Goal: Task Accomplishment & Management: Use online tool/utility

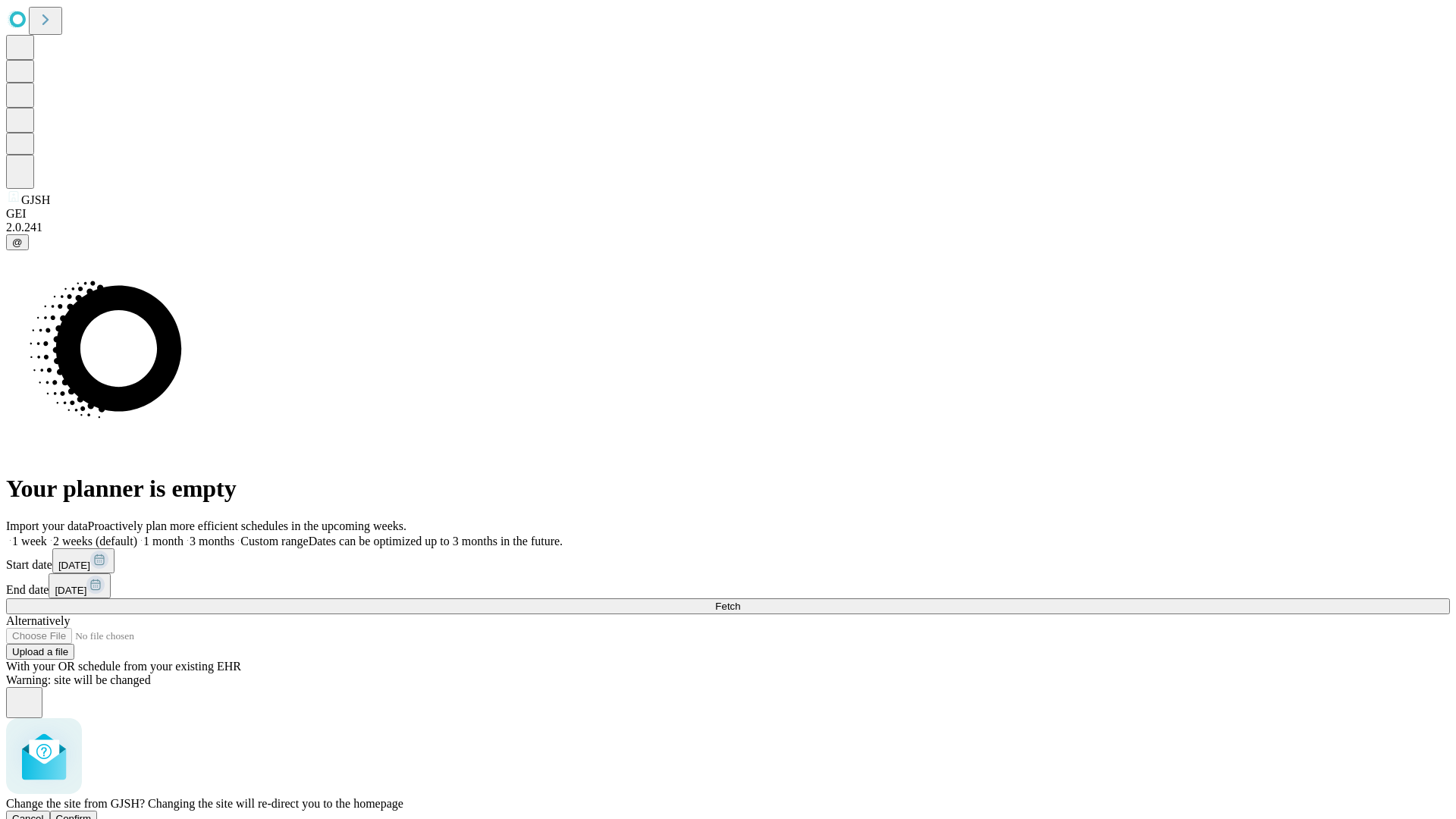
click at [92, 813] on span "Confirm" at bounding box center [73, 819] width 35 height 11
click at [47, 535] on label "1 week" at bounding box center [27, 541] width 41 height 13
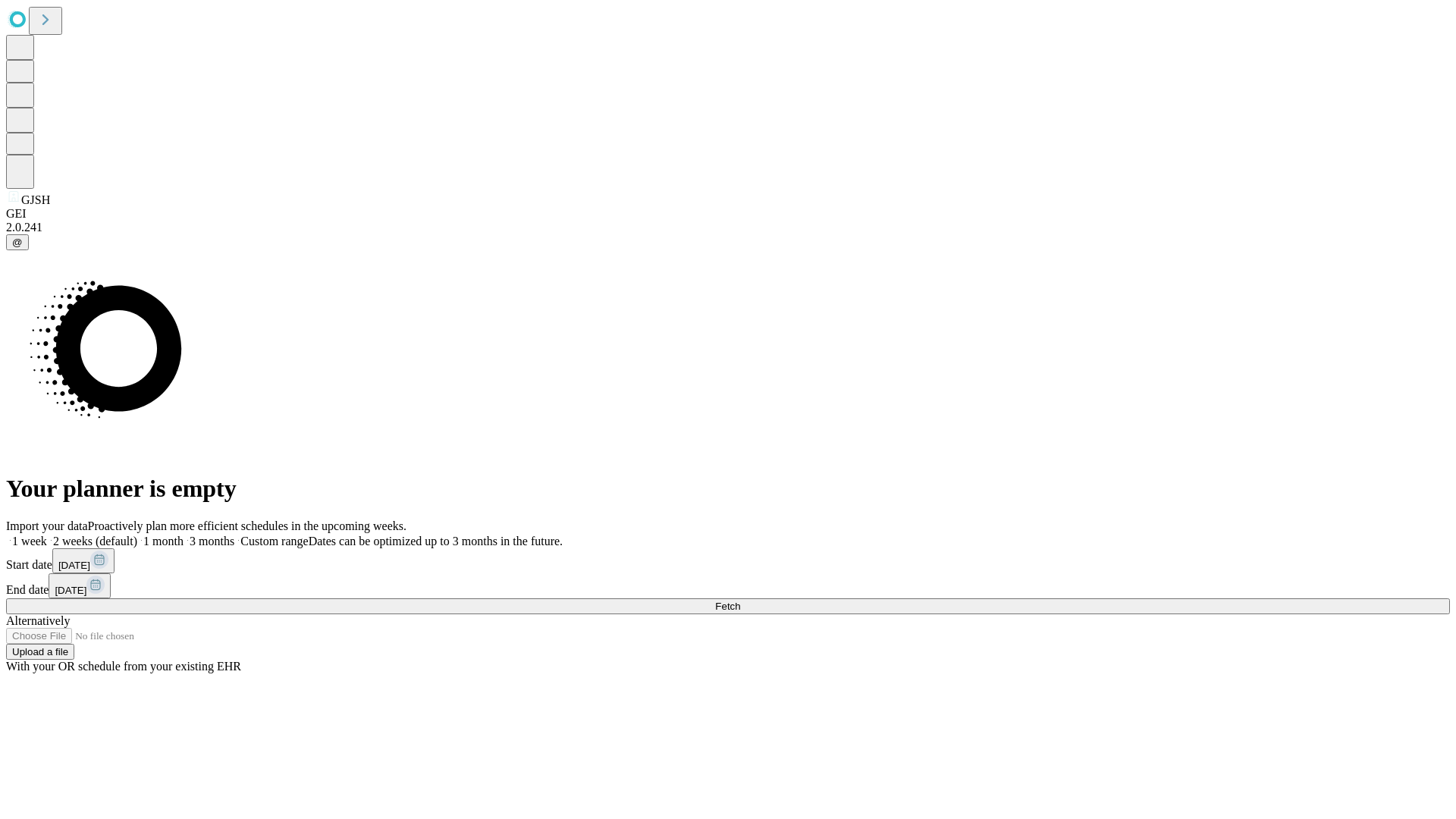
click at [740, 601] on span "Fetch" at bounding box center [728, 607] width 25 height 11
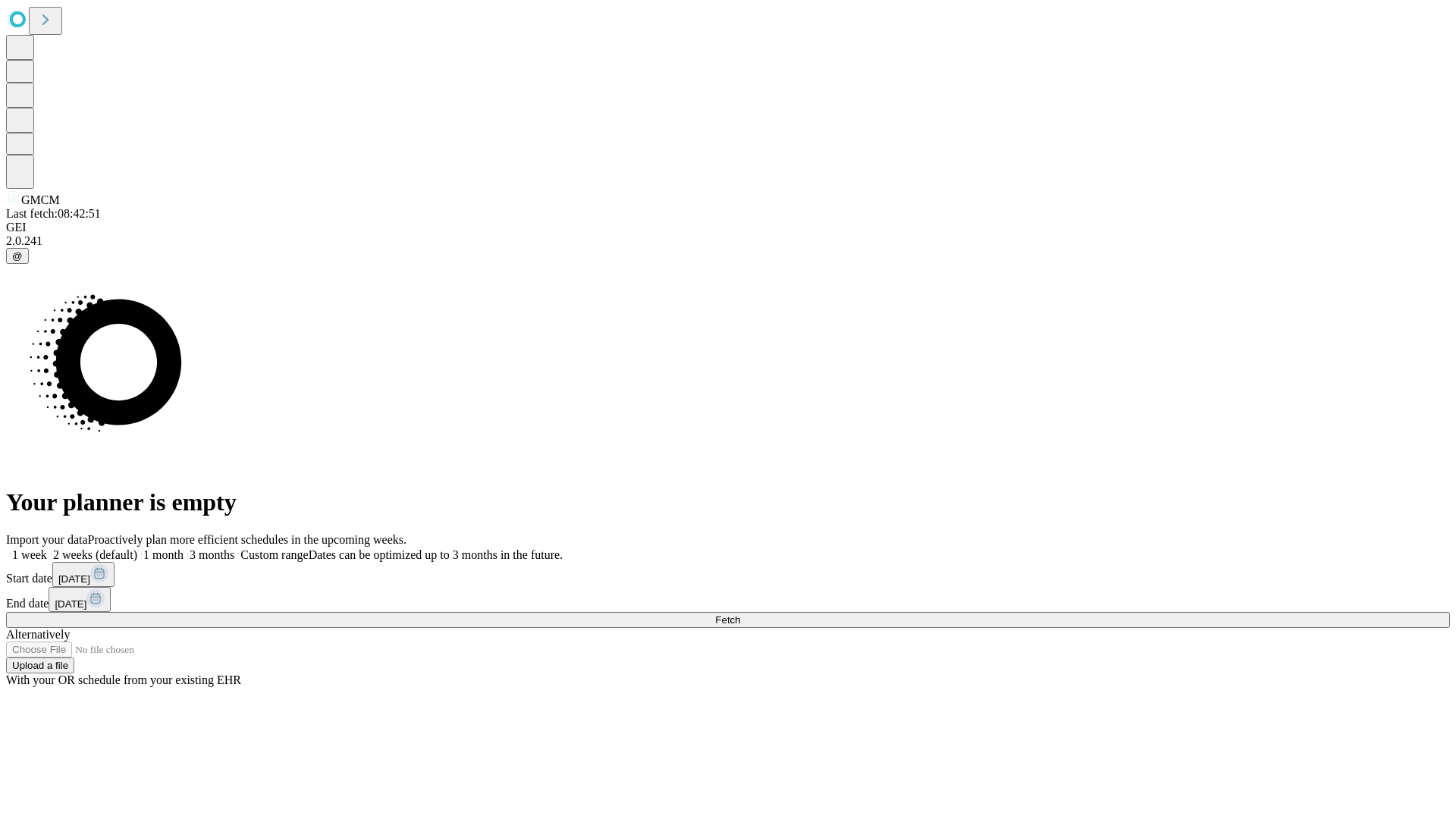
click at [47, 548] on label "1 week" at bounding box center [27, 555] width 41 height 13
click at [740, 614] on span "Fetch" at bounding box center [728, 620] width 25 height 11
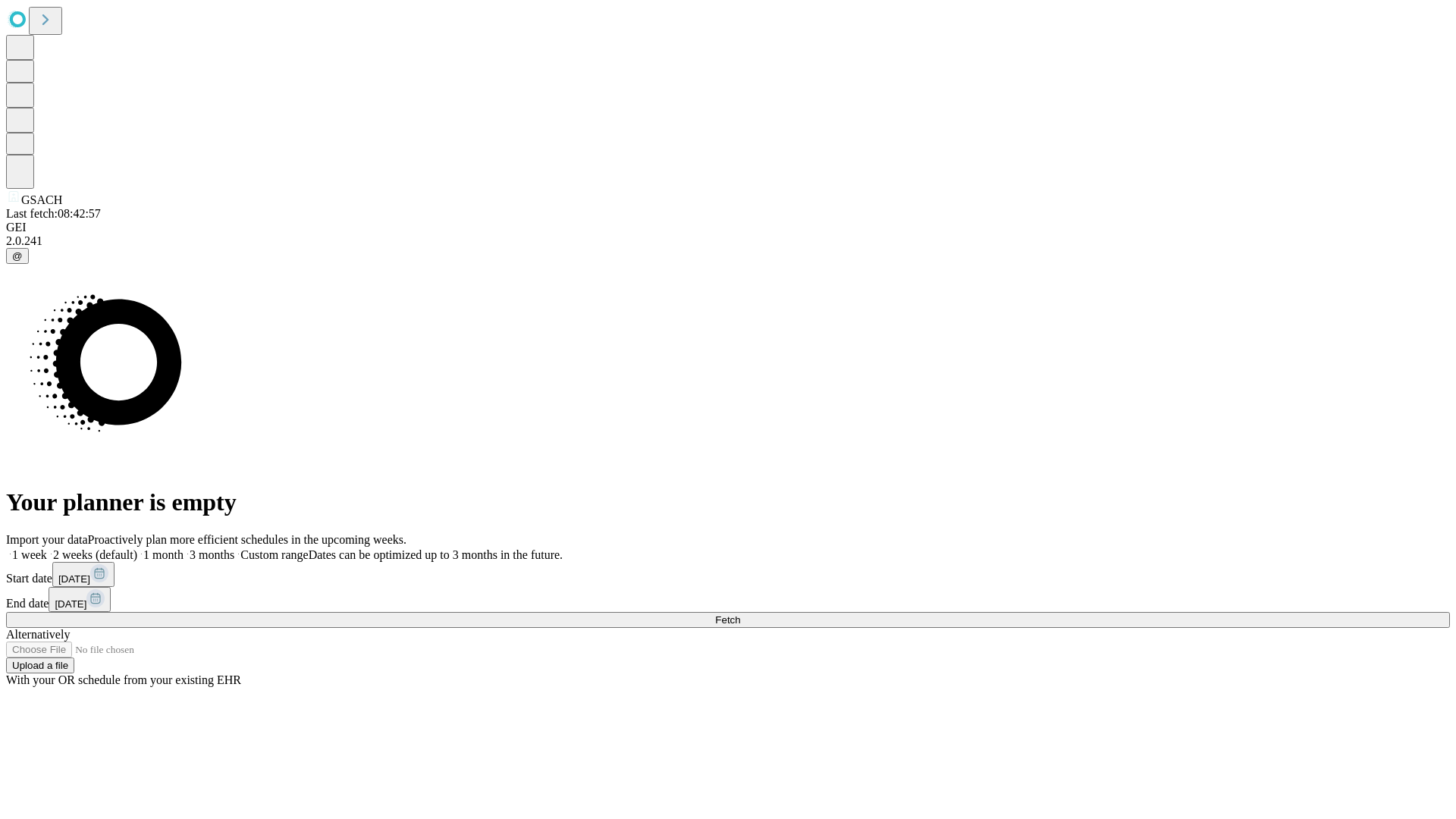
click at [47, 548] on label "1 week" at bounding box center [27, 555] width 41 height 13
click at [740, 614] on span "Fetch" at bounding box center [728, 620] width 25 height 11
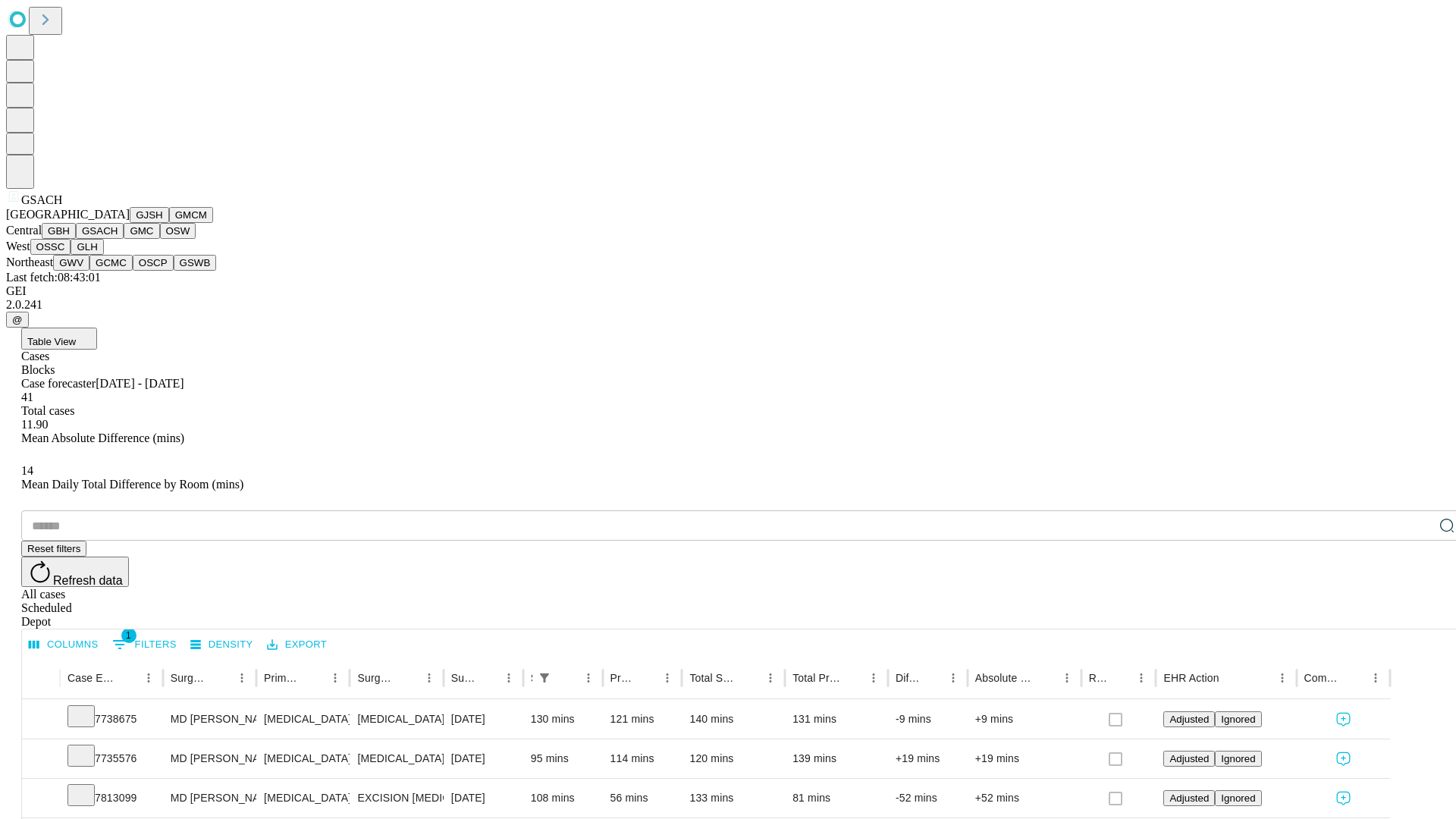
click at [123, 239] on button "GMC" at bounding box center [141, 231] width 35 height 16
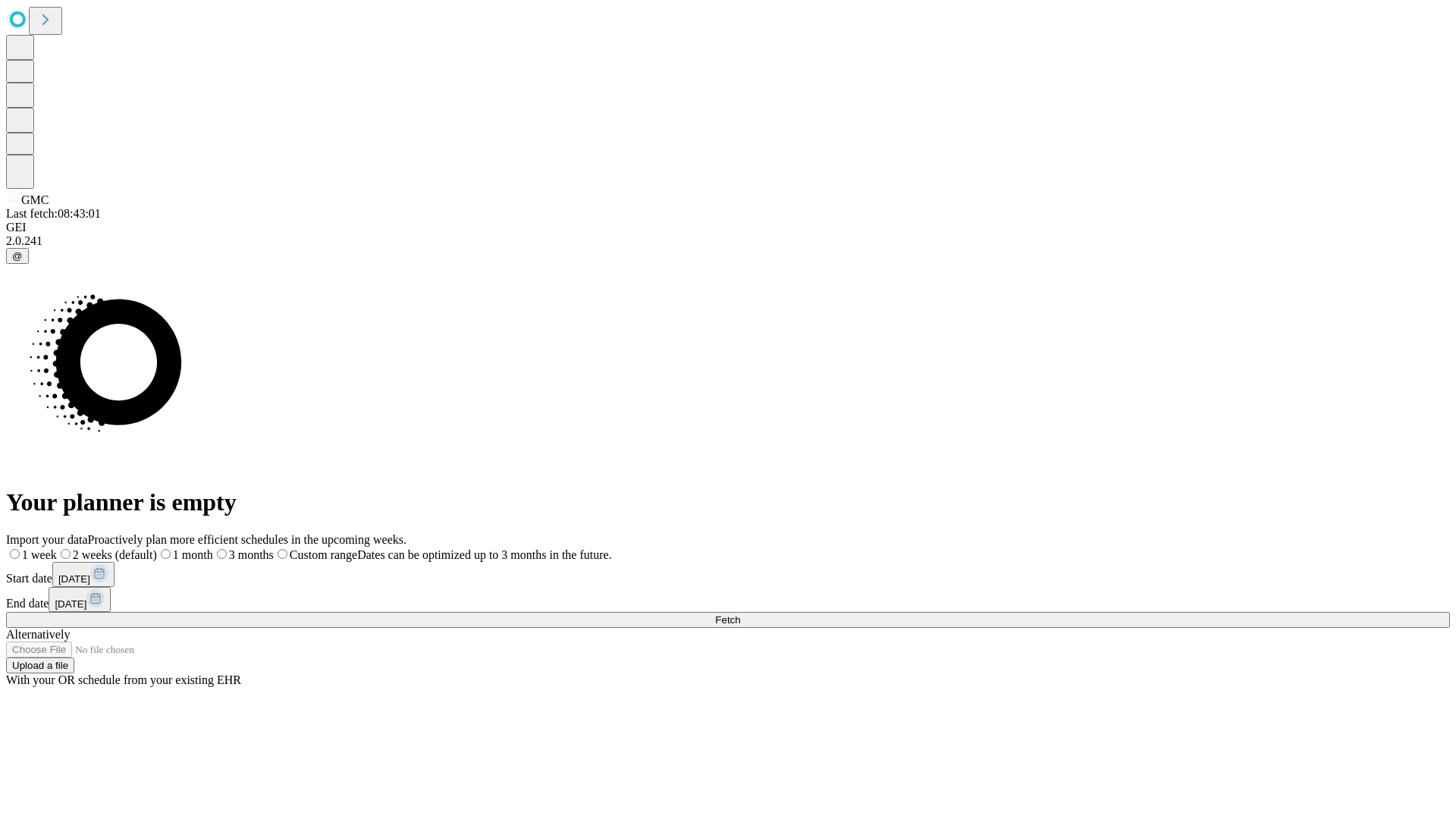
click at [57, 548] on label "1 week" at bounding box center [31, 555] width 51 height 13
click at [740, 614] on span "Fetch" at bounding box center [728, 620] width 25 height 11
click at [47, 548] on label "1 week" at bounding box center [27, 555] width 41 height 13
click at [740, 614] on span "Fetch" at bounding box center [728, 620] width 25 height 11
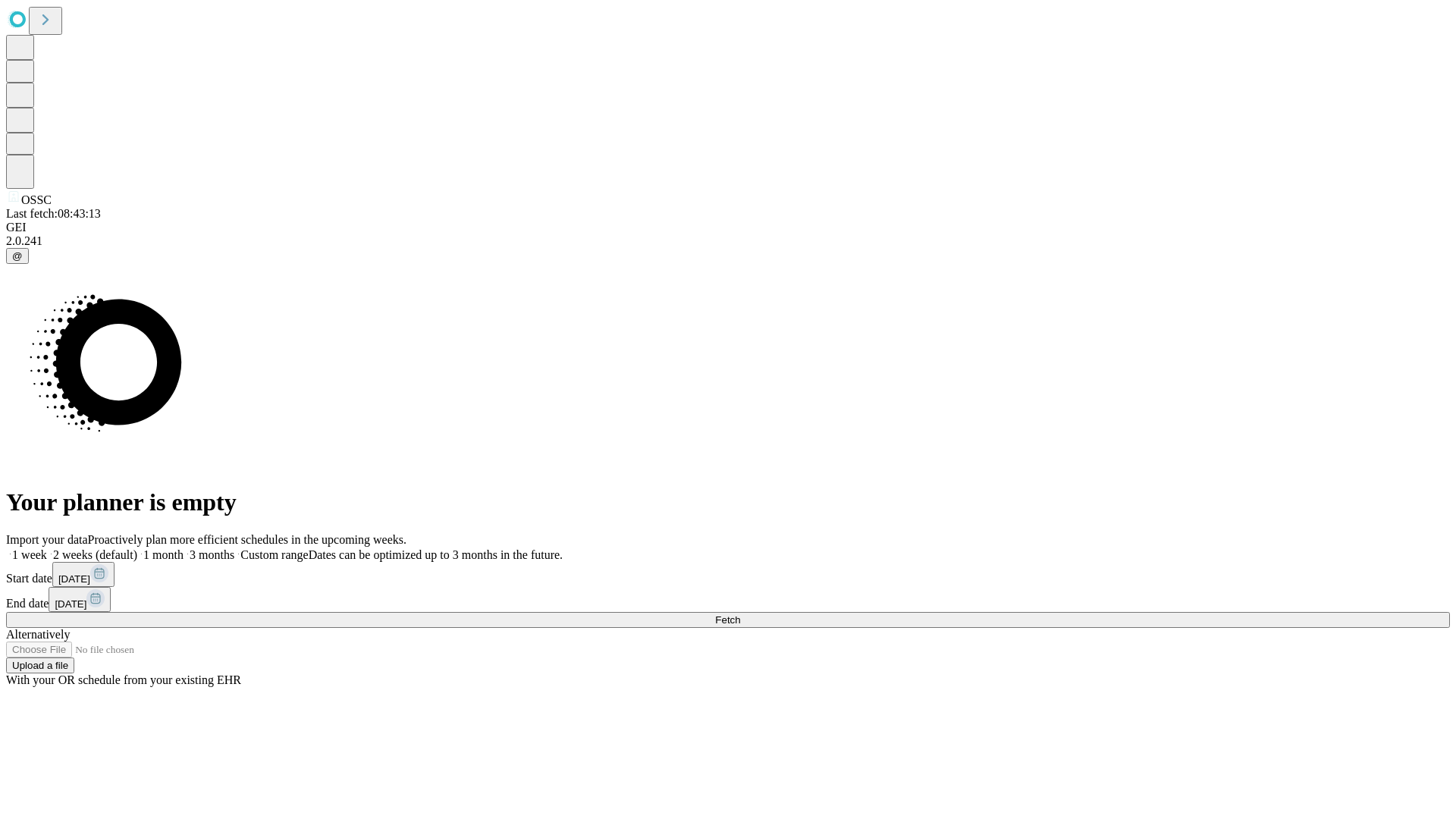
click at [47, 548] on label "1 week" at bounding box center [27, 555] width 41 height 13
click at [740, 614] on span "Fetch" at bounding box center [728, 620] width 25 height 11
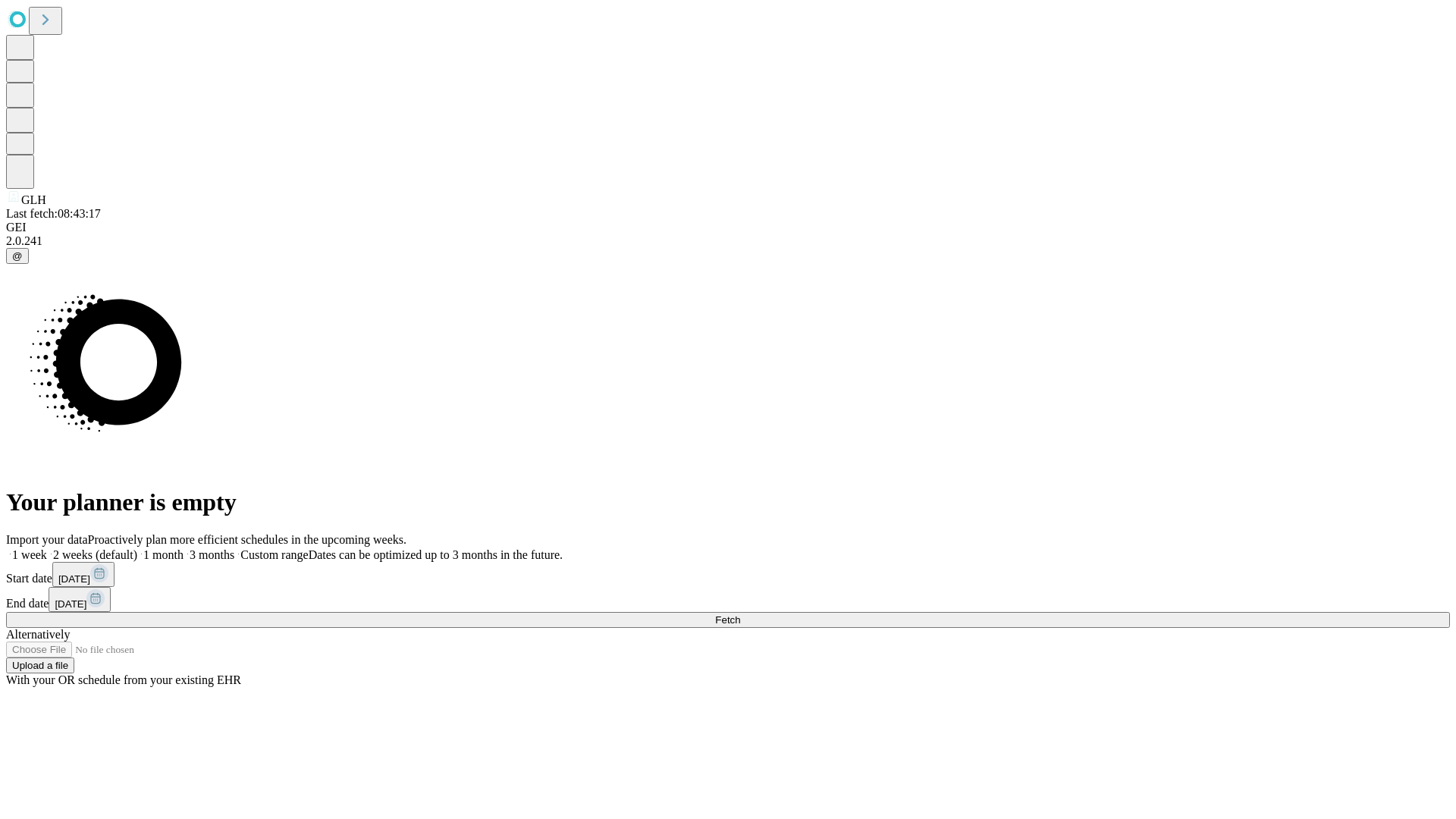
click at [740, 614] on span "Fetch" at bounding box center [728, 620] width 25 height 11
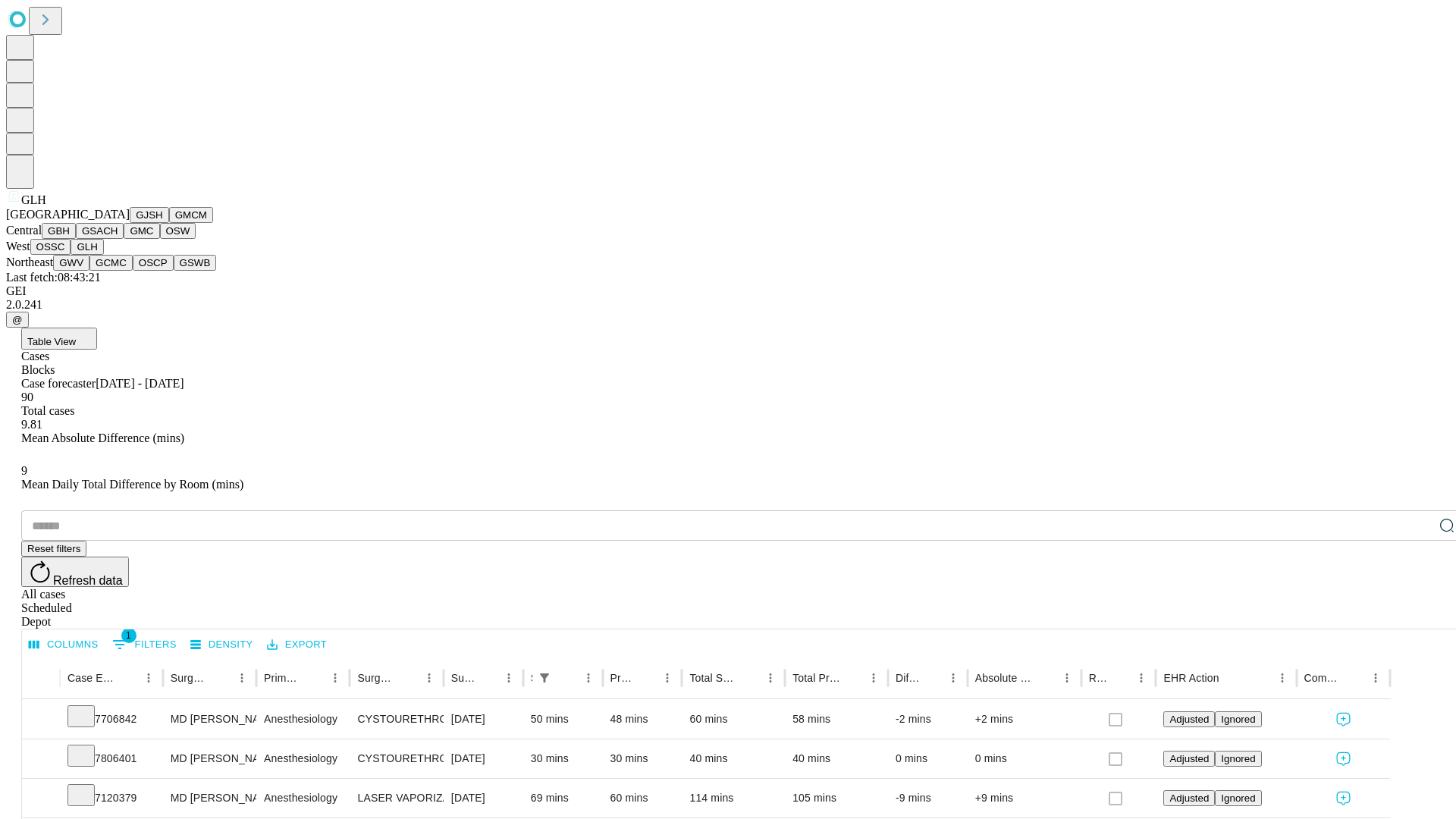
click at [90, 271] on button "GWV" at bounding box center [72, 263] width 36 height 16
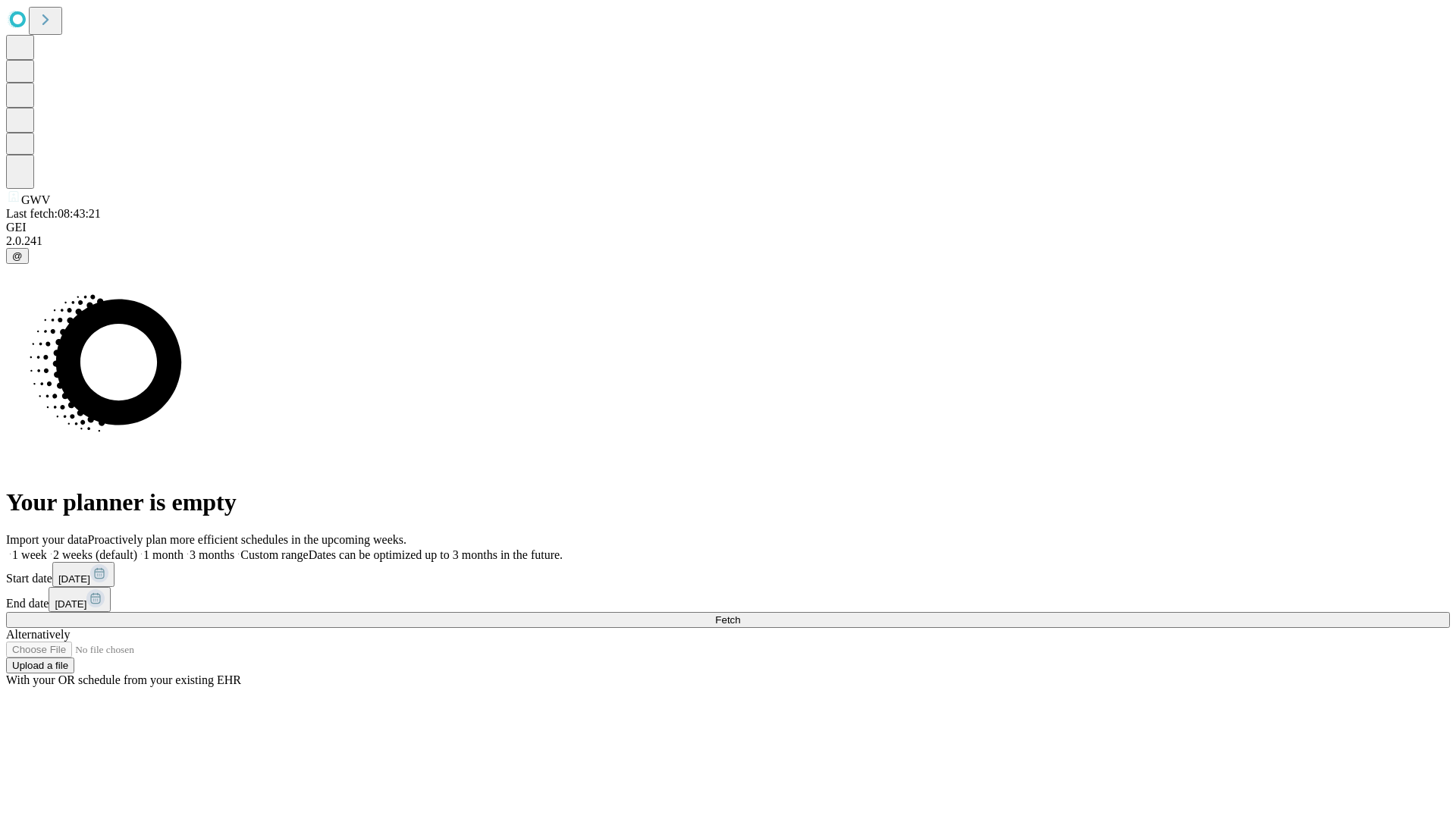
click at [740, 614] on span "Fetch" at bounding box center [728, 620] width 25 height 11
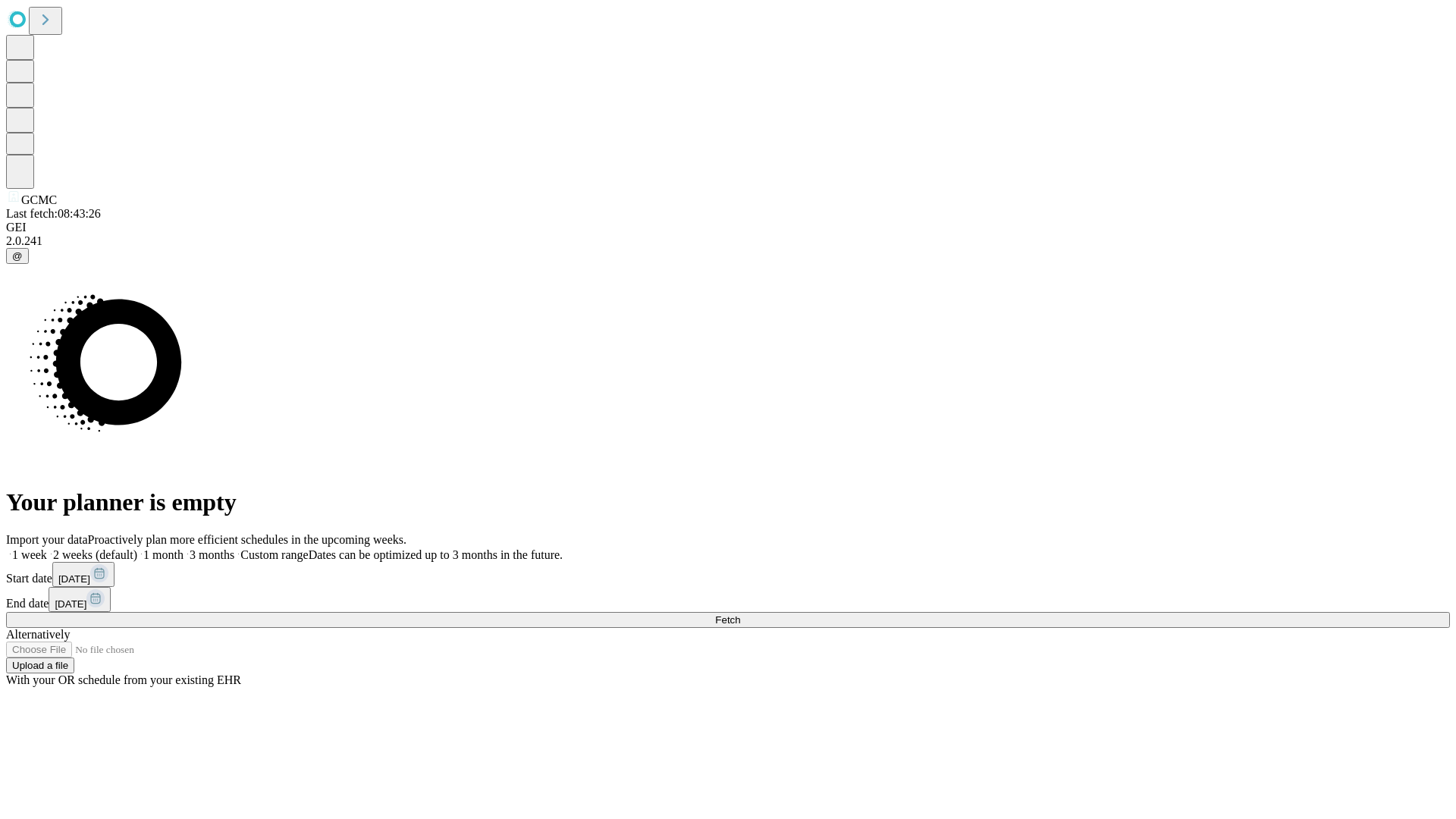
click at [47, 548] on label "1 week" at bounding box center [27, 555] width 41 height 13
click at [740, 614] on span "Fetch" at bounding box center [728, 620] width 25 height 11
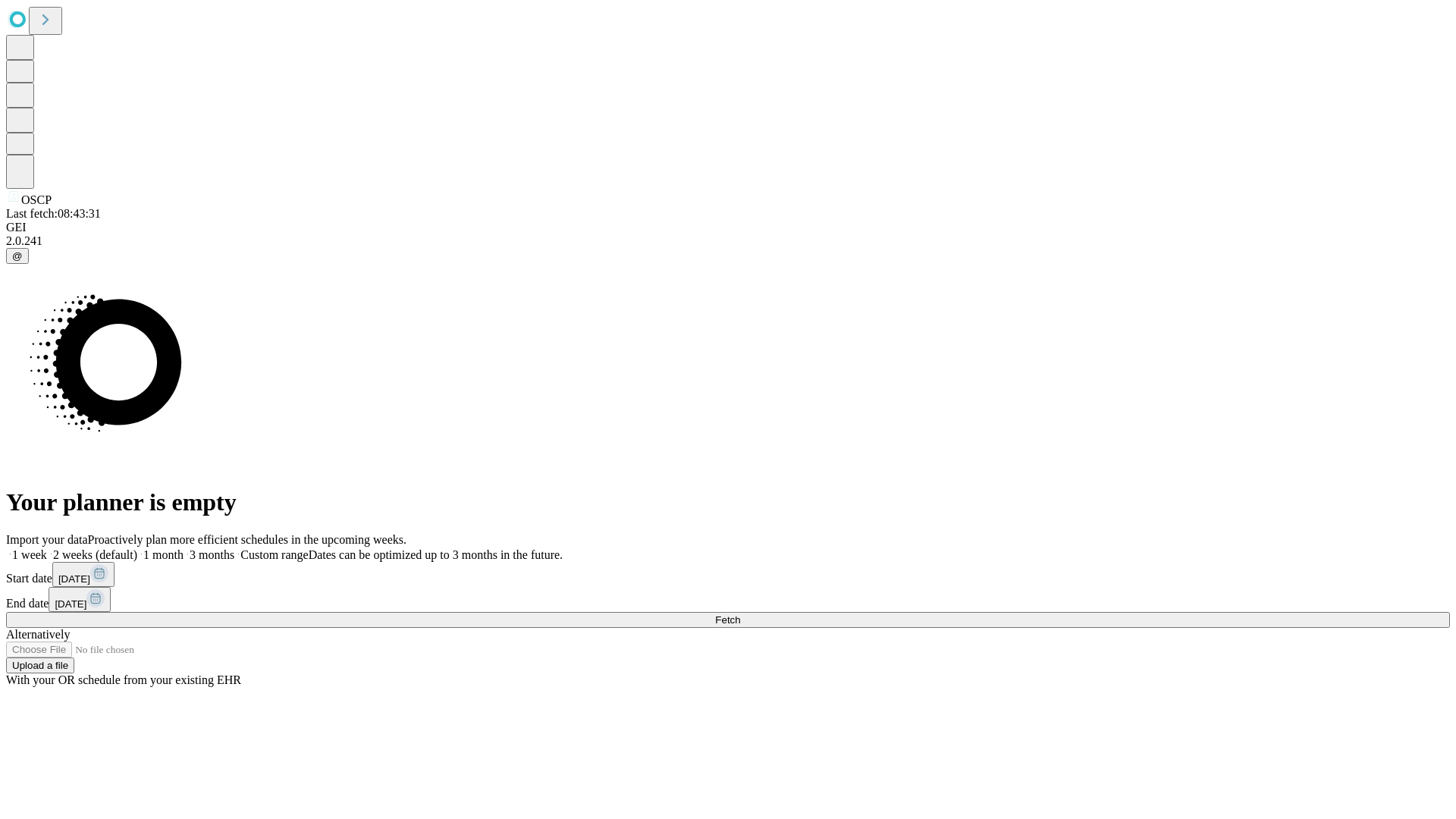
click at [47, 548] on label "1 week" at bounding box center [27, 555] width 41 height 13
click at [740, 614] on span "Fetch" at bounding box center [728, 620] width 25 height 11
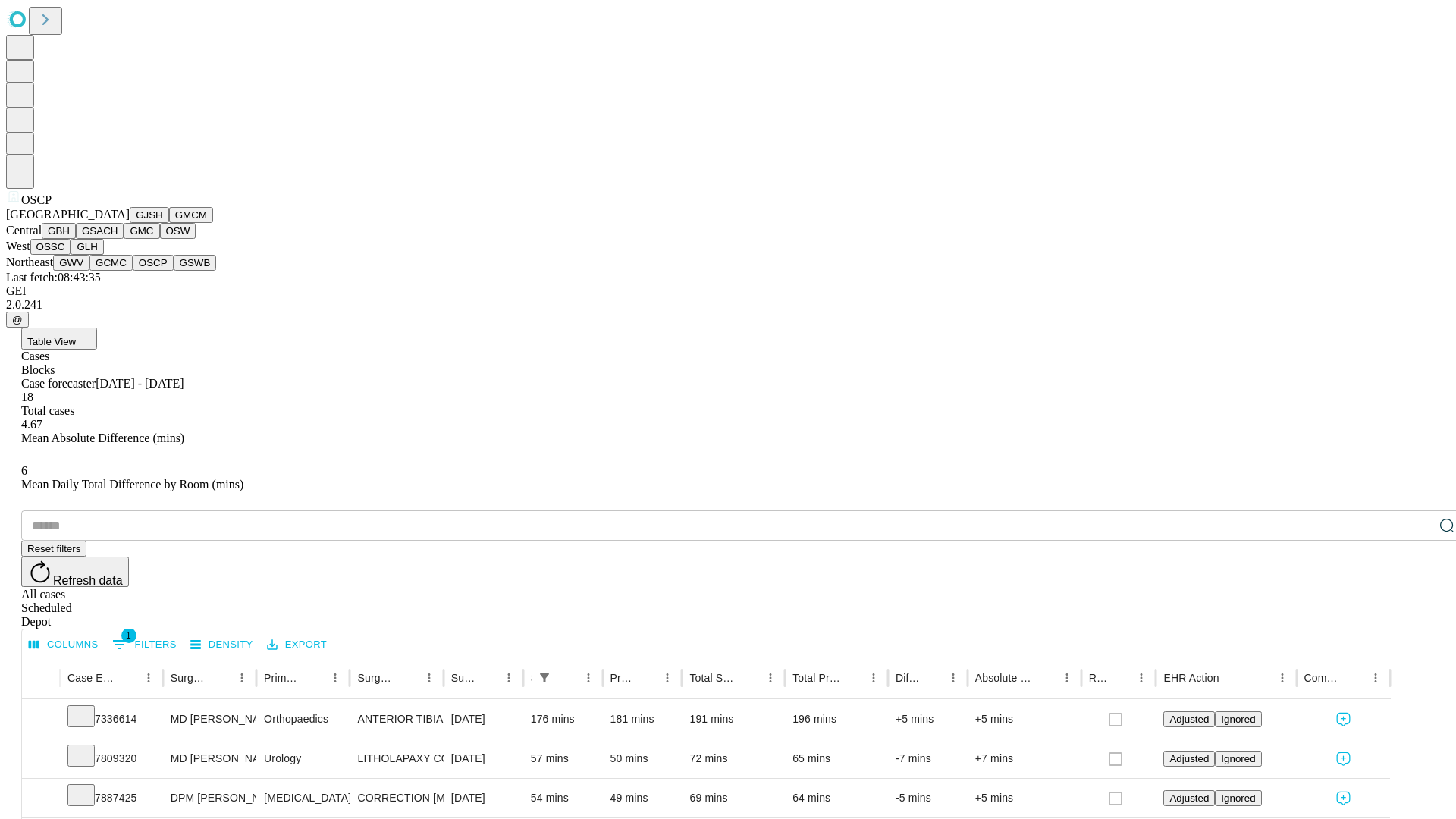
click at [174, 271] on button "GSWB" at bounding box center [195, 263] width 43 height 16
